Goal: Task Accomplishment & Management: Use online tool/utility

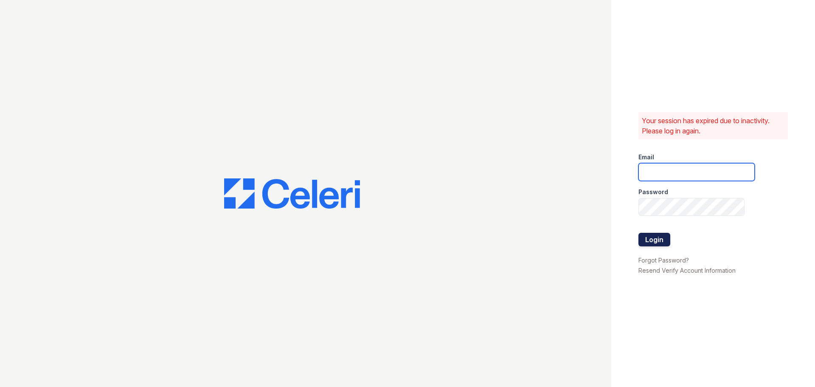
type input "[EMAIL_ADDRESS][DOMAIN_NAME]"
click at [660, 239] on button "Login" at bounding box center [655, 240] width 32 height 14
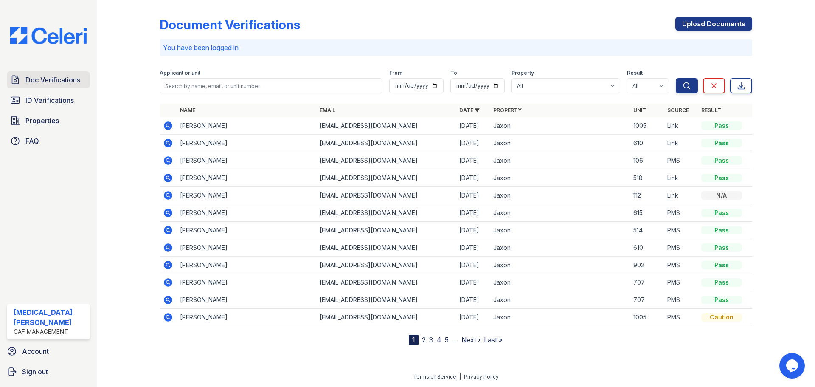
drag, startPoint x: 40, startPoint y: 103, endPoint x: 39, endPoint y: 83, distance: 20.4
click at [40, 103] on span "ID Verifications" at bounding box center [49, 100] width 48 height 10
